Goal: Use online tool/utility: Utilize a website feature to perform a specific function

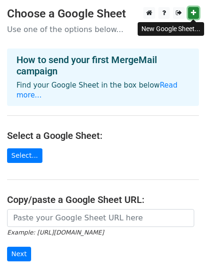
click at [191, 17] on link at bounding box center [193, 13] width 11 height 12
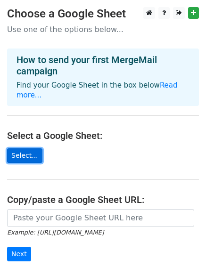
click at [25, 148] on link "Select..." at bounding box center [24, 155] width 35 height 15
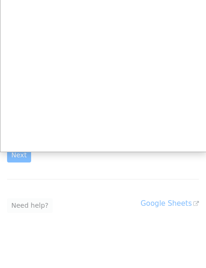
scroll to position [109, 0]
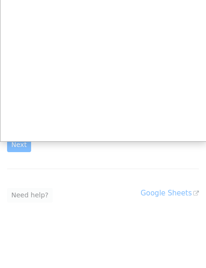
click at [162, 182] on div at bounding box center [103, 79] width 206 height 377
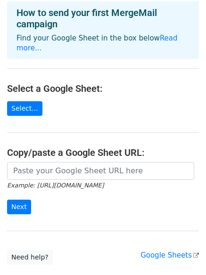
scroll to position [102, 0]
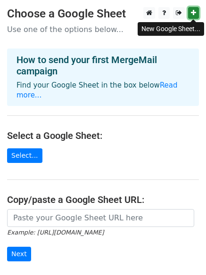
click at [195, 10] on icon at bounding box center [193, 12] width 5 height 7
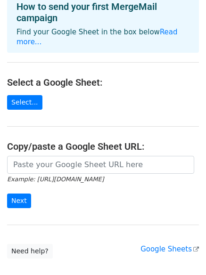
scroll to position [102, 0]
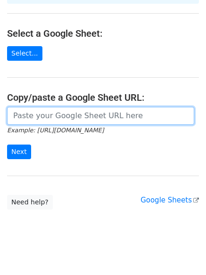
click at [63, 107] on input "url" at bounding box center [100, 116] width 187 height 18
paste input "https://docs.google.com/spreadsheets/d/1VLV0qLQ0aQHKiKEljh8utiC85ln_j5HduqOdK9z…"
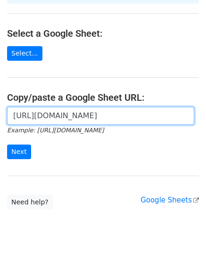
scroll to position [0, 193]
type input "https://docs.google.com/spreadsheets/d/1VLV0qLQ0aQHKiKEljh8utiC85ln_j5HduqOdK9z…"
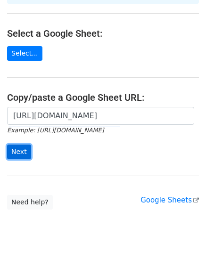
scroll to position [0, 0]
click at [11, 145] on input "Next" at bounding box center [19, 152] width 24 height 15
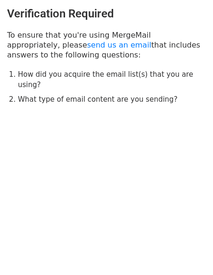
click at [97, 113] on body "Verification Required To ensure that you're using MergeMail appropriately, plea…" at bounding box center [106, 75] width 213 height 150
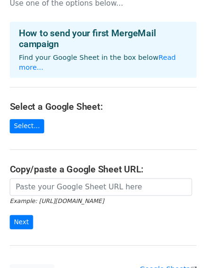
scroll to position [47, 0]
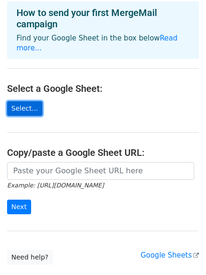
click at [24, 101] on link "Select..." at bounding box center [24, 108] width 35 height 15
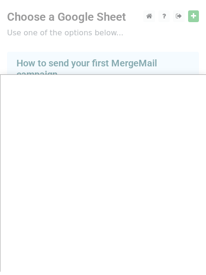
scroll to position [0, 0]
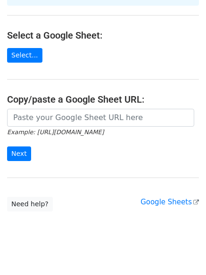
scroll to position [102, 0]
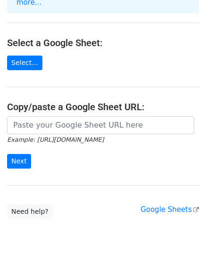
scroll to position [102, 0]
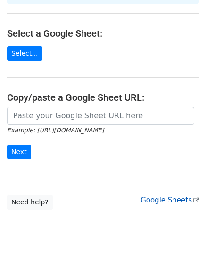
click at [161, 196] on link "Google Sheets" at bounding box center [169, 200] width 58 height 8
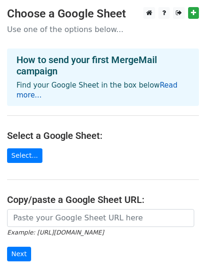
click at [151, 87] on link "Read more..." at bounding box center [96, 90] width 161 height 18
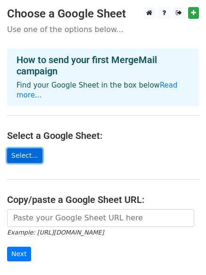
click at [20, 148] on link "Select..." at bounding box center [24, 155] width 35 height 15
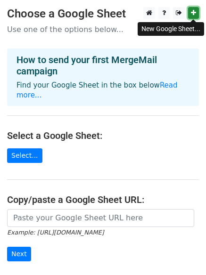
click at [195, 14] on icon at bounding box center [193, 12] width 5 height 7
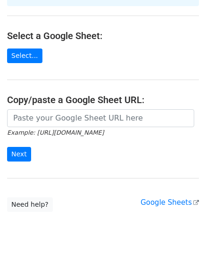
scroll to position [102, 0]
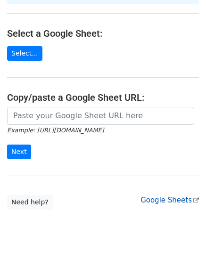
click at [161, 196] on link "Google Sheets" at bounding box center [169, 200] width 58 height 8
